Goal: Task Accomplishment & Management: Use online tool/utility

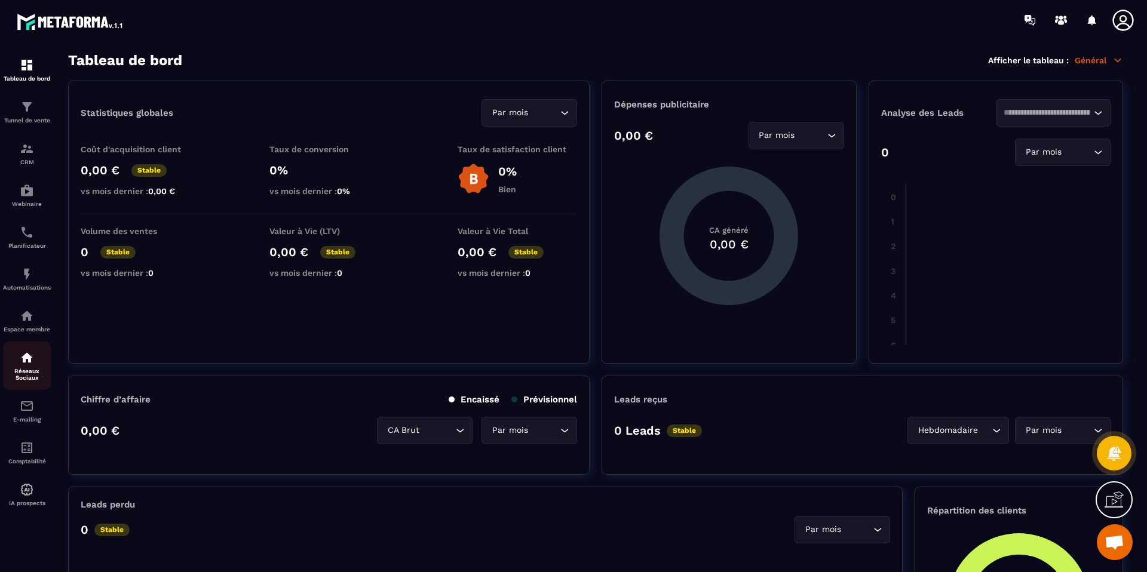
click at [24, 363] on img at bounding box center [27, 358] width 14 height 14
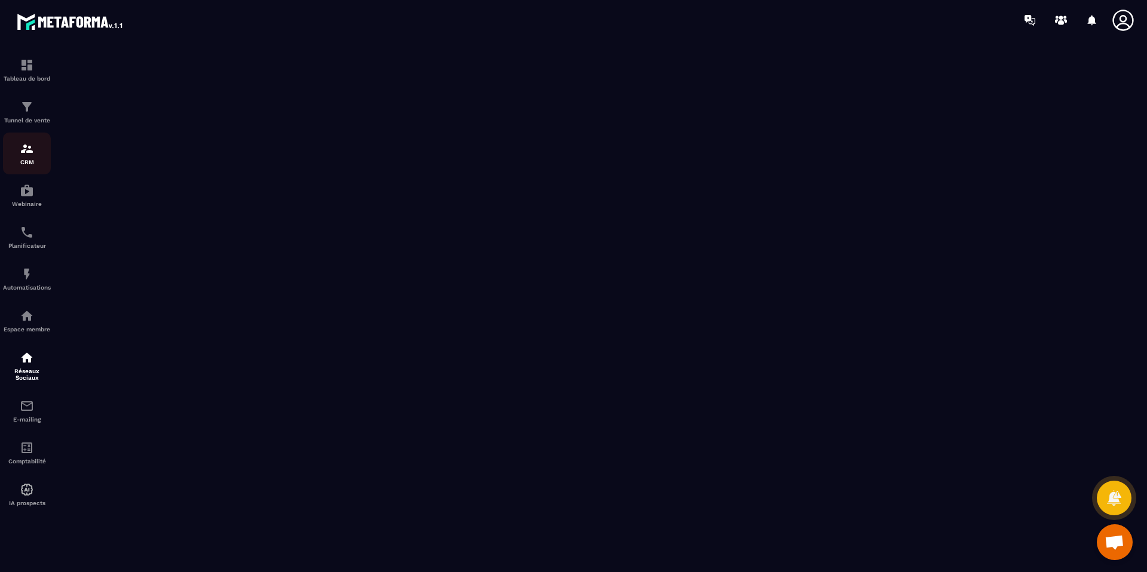
click at [30, 151] on img at bounding box center [27, 149] width 14 height 14
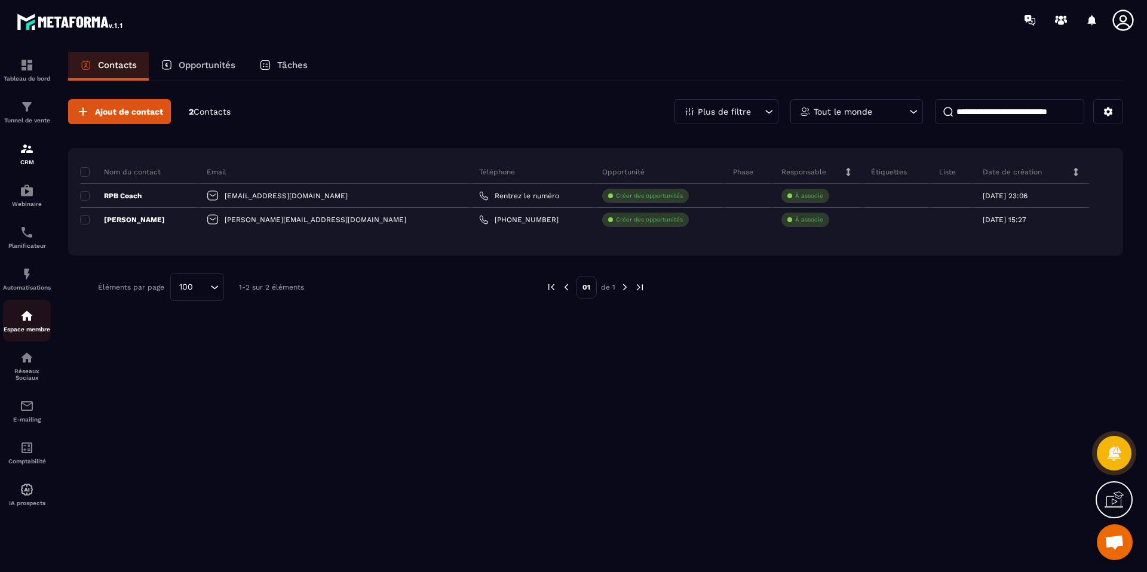
click at [34, 326] on div "Espace membre" at bounding box center [27, 321] width 48 height 24
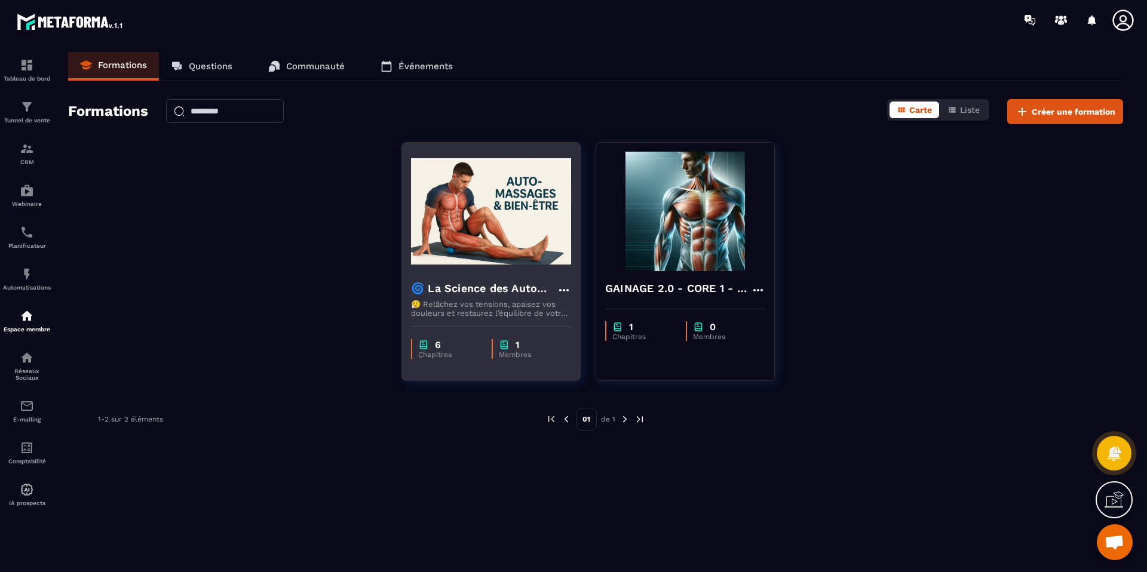
click at [453, 296] on h4 "🌀 La Science des Automassages – Libère ton corps, apaise tes douleurs, retrouve…" at bounding box center [484, 288] width 146 height 17
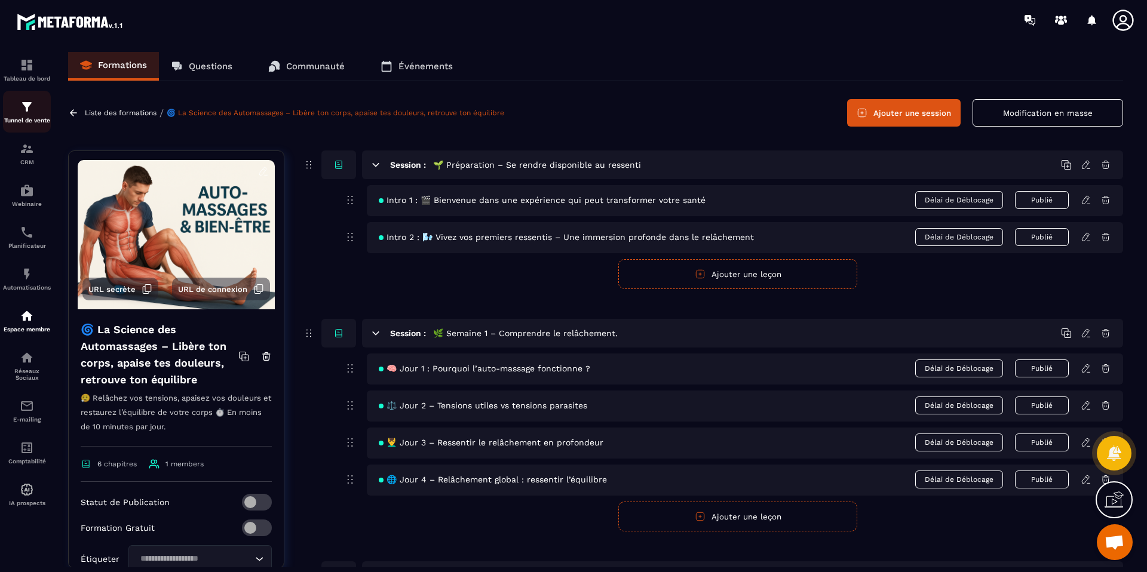
click at [32, 108] on img at bounding box center [27, 107] width 14 height 14
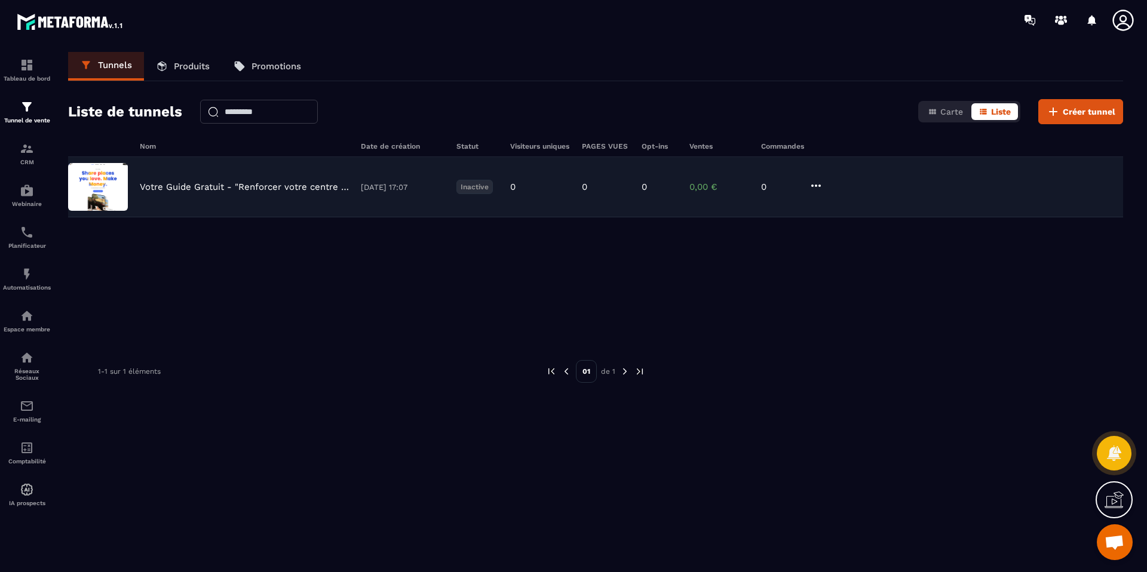
click at [216, 183] on p "Votre Guide Gratuit - "Renforcer votre centre du corps"" at bounding box center [244, 187] width 209 height 11
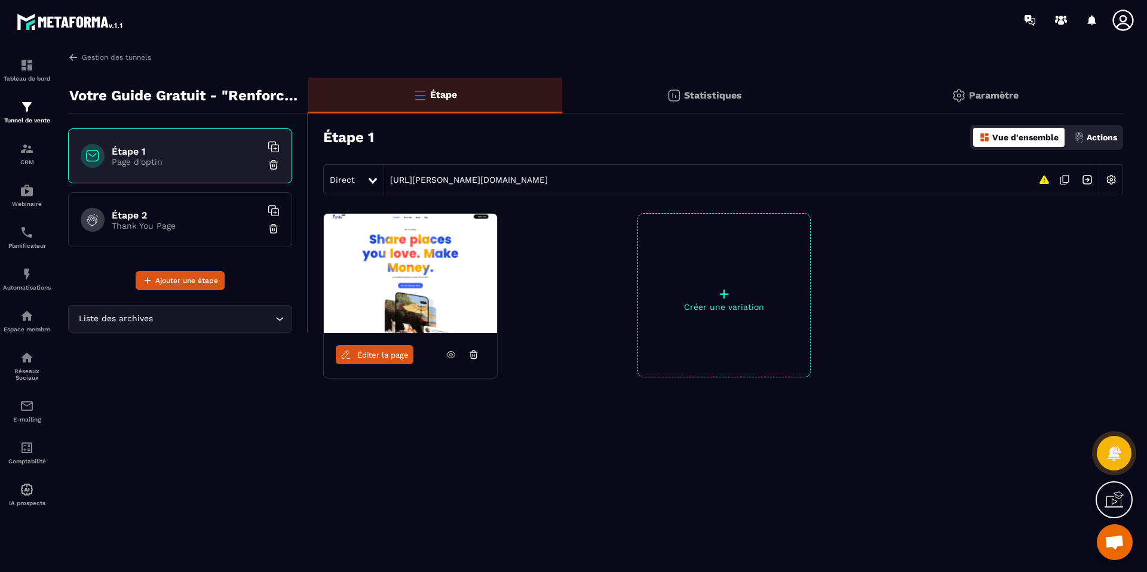
click at [131, 216] on h6 "Étape 2" at bounding box center [186, 215] width 149 height 11
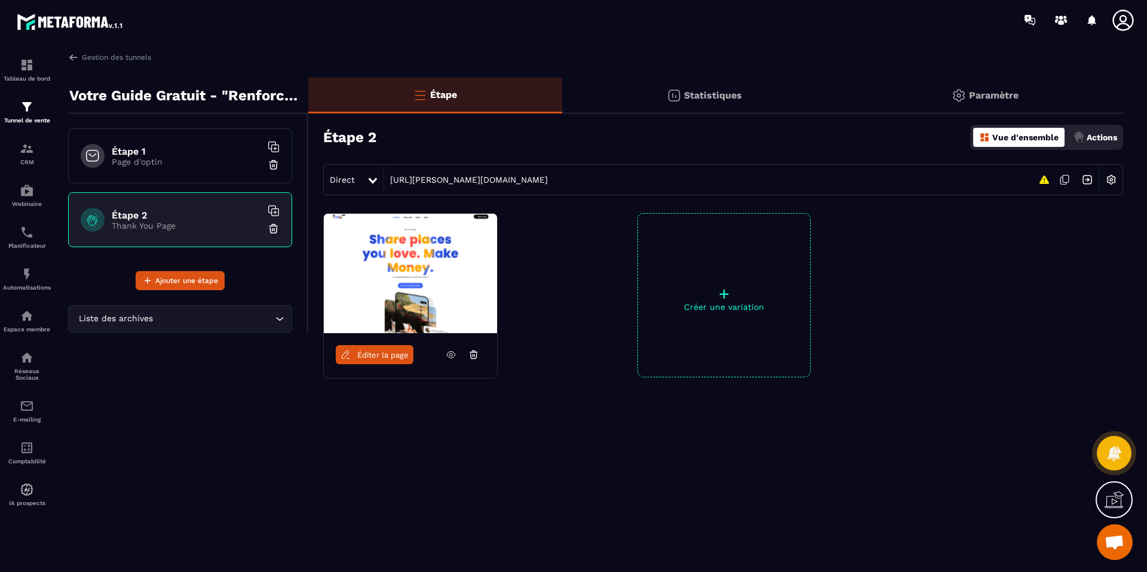
click at [140, 158] on p "Page d'optin" at bounding box center [186, 162] width 149 height 10
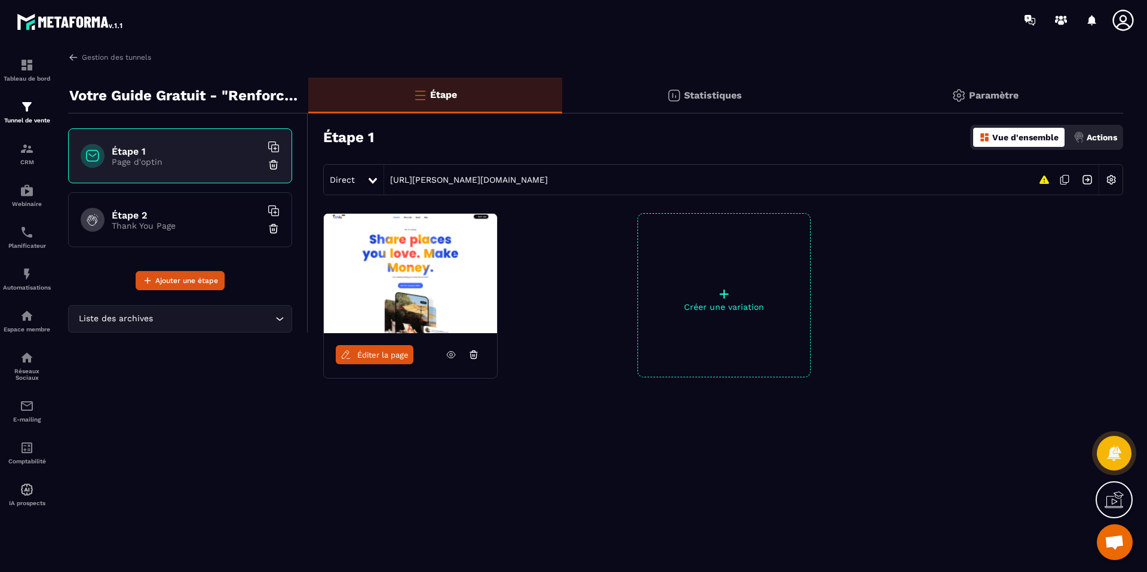
click at [142, 217] on h6 "Étape 2" at bounding box center [186, 215] width 149 height 11
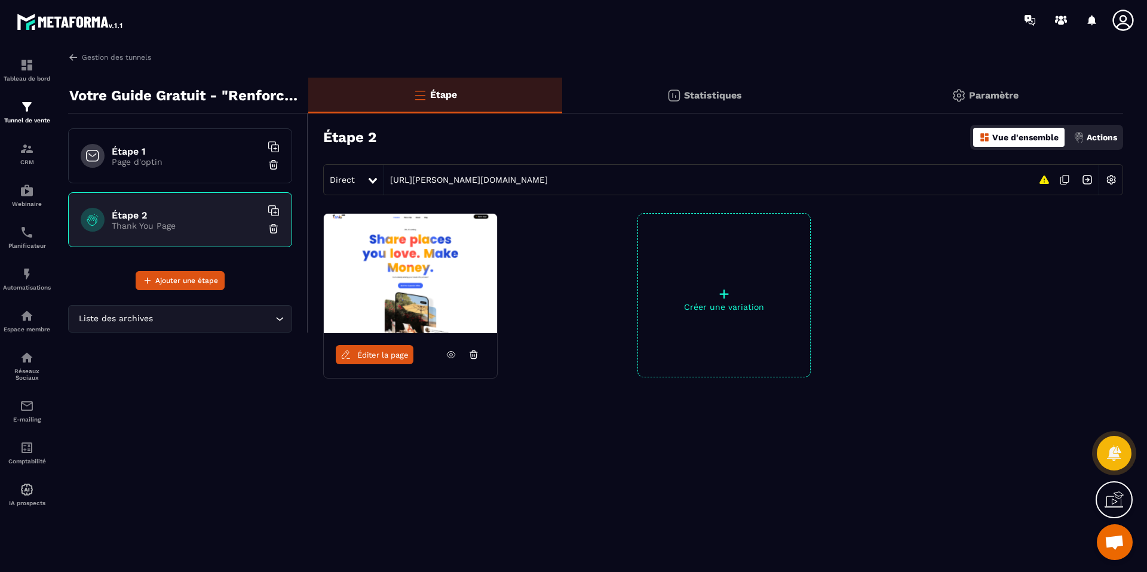
click at [152, 147] on h6 "Étape 1" at bounding box center [186, 151] width 149 height 11
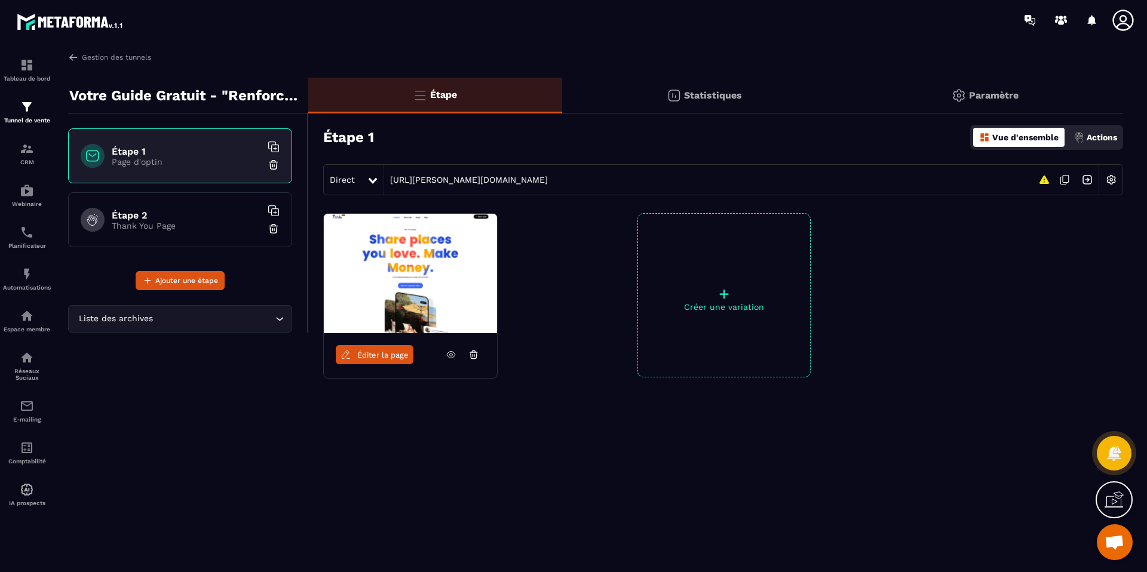
click at [176, 92] on p "Votre Guide Gratuit - "Renforcer votre centre du corps"" at bounding box center [184, 96] width 230 height 24
click at [241, 91] on p "Votre Guide Gratuit - "Renforcer votre centre du corps"" at bounding box center [184, 96] width 230 height 24
click at [96, 99] on p "Votre Guide Gratuit - "Renforcer votre centre du corps"" at bounding box center [184, 96] width 230 height 24
click at [191, 317] on input "Search for option" at bounding box center [213, 318] width 117 height 13
click at [271, 320] on input "Search for option" at bounding box center [174, 318] width 197 height 13
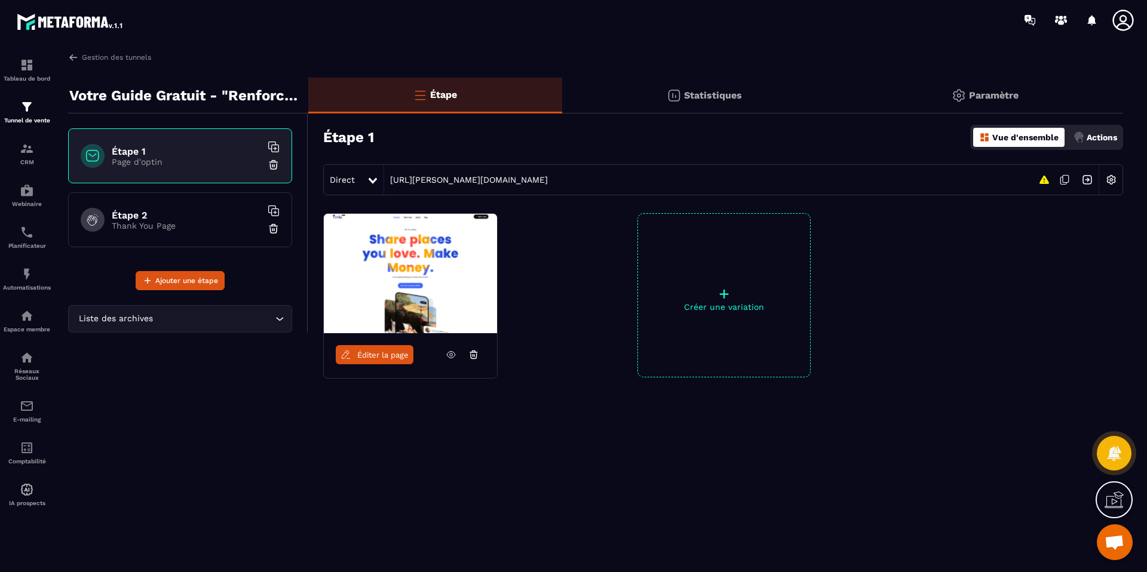
click at [991, 93] on p "Paramètre" at bounding box center [994, 95] width 50 height 11
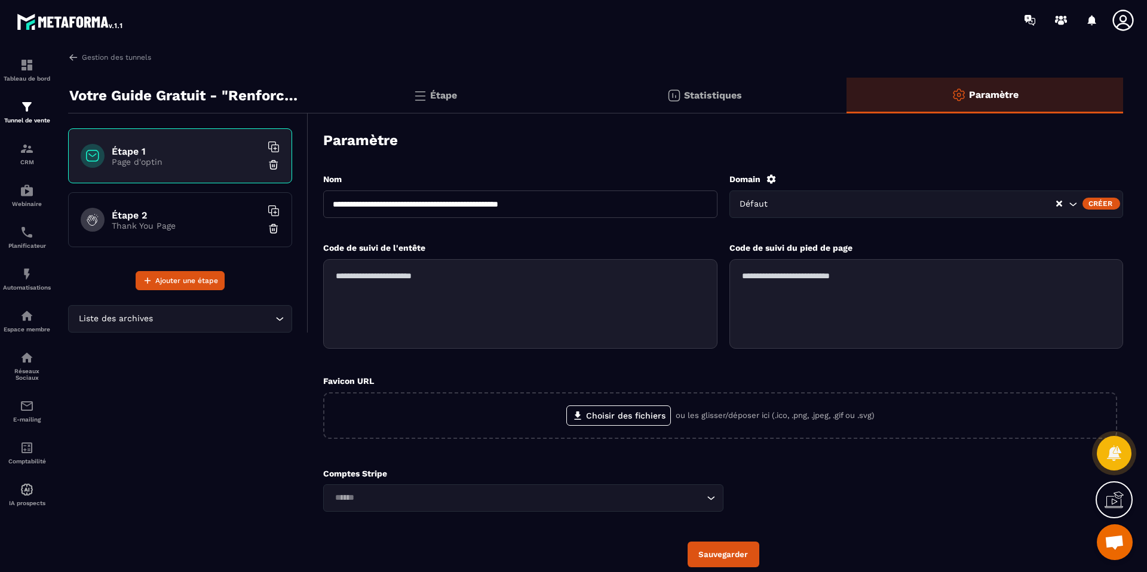
click at [410, 296] on textarea at bounding box center [520, 304] width 394 height 90
click at [781, 296] on textarea at bounding box center [926, 304] width 394 height 90
click at [511, 306] on textarea at bounding box center [520, 304] width 394 height 90
paste textarea "**********"
type textarea "**********"
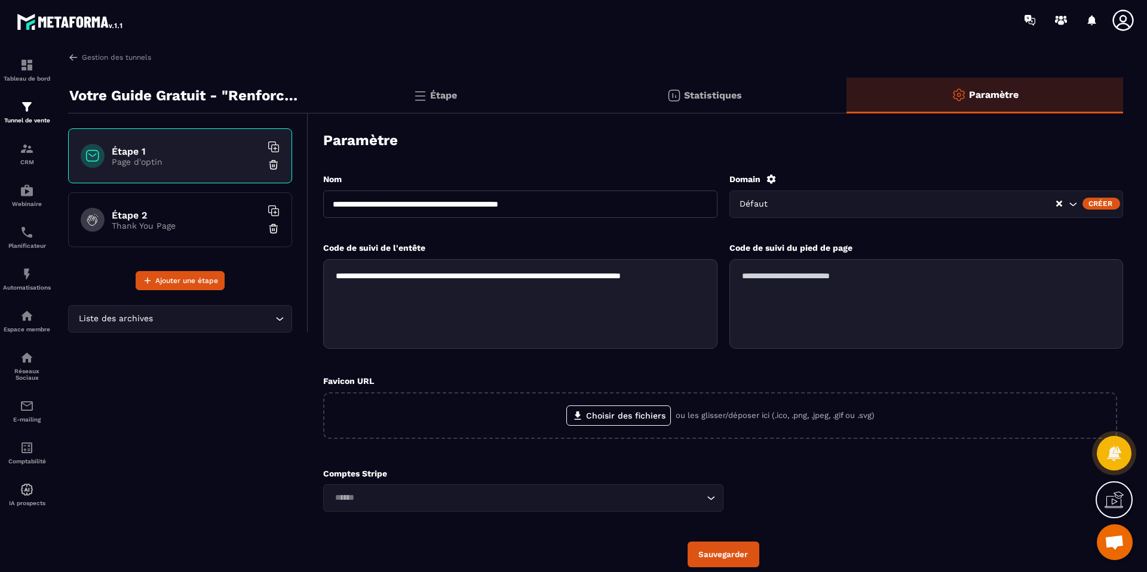
click at [160, 161] on p "Page d'optin" at bounding box center [186, 162] width 149 height 10
click at [415, 93] on img at bounding box center [420, 95] width 14 height 14
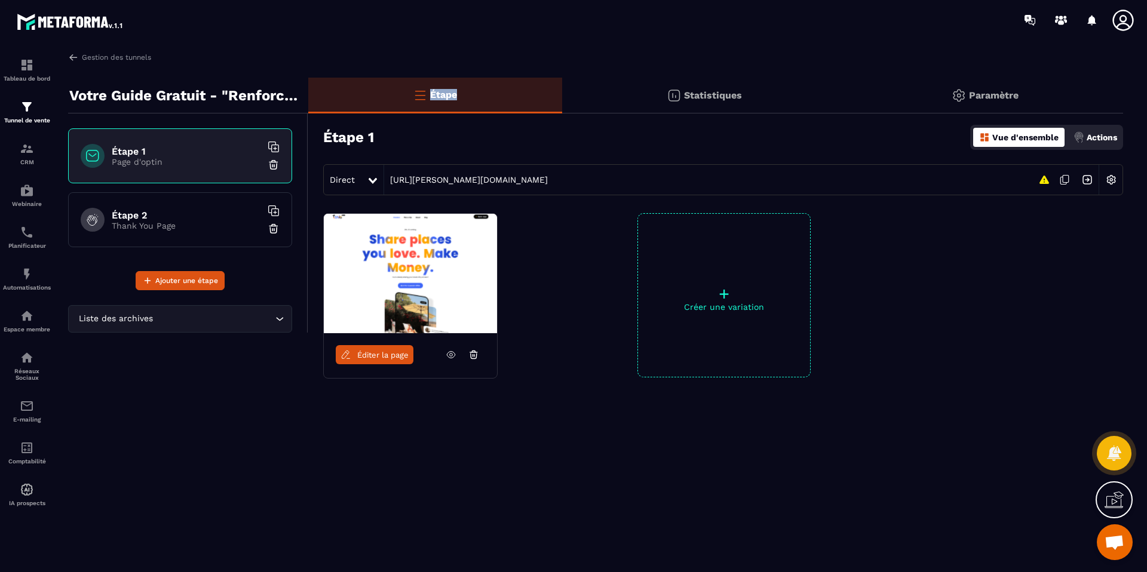
click at [377, 351] on span "Éditer la page" at bounding box center [382, 355] width 51 height 9
